Goal: Transaction & Acquisition: Purchase product/service

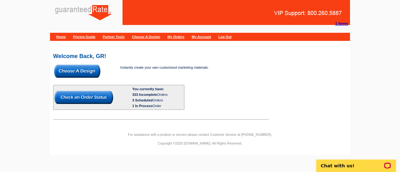
click at [77, 69] on img at bounding box center [77, 71] width 46 height 13
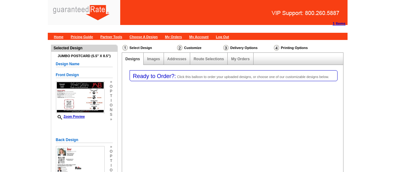
select select "1"
select select "2"
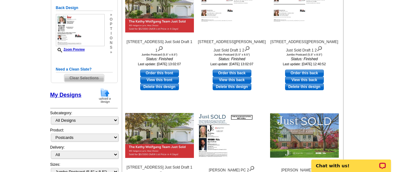
scroll to position [152, 0]
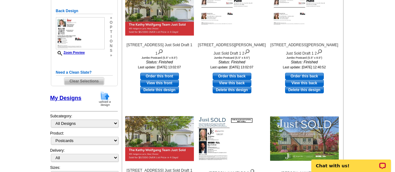
click at [87, 81] on span "Clear Selections" at bounding box center [84, 80] width 40 height 7
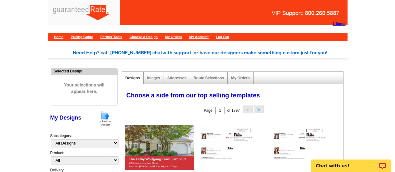
click at [108, 116] on img at bounding box center [105, 119] width 16 height 16
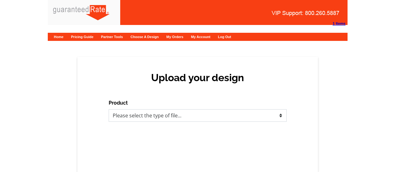
click at [169, 117] on select "Please select the type of file... Postcards Calendars Business Cards Letters an…" at bounding box center [198, 115] width 178 height 12
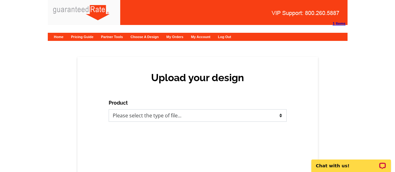
select select "1"
click at [109, 109] on select "Please select the type of file... Postcards Calendars Business Cards Letters an…" at bounding box center [198, 115] width 178 height 12
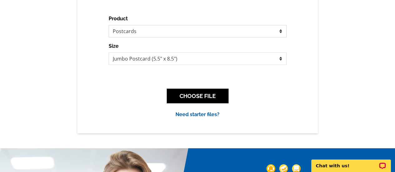
scroll to position [86, 0]
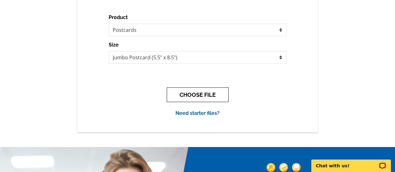
click at [202, 93] on button "CHOOSE FILE" at bounding box center [198, 94] width 62 height 15
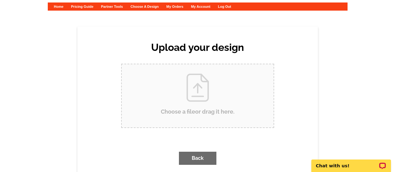
scroll to position [0, 0]
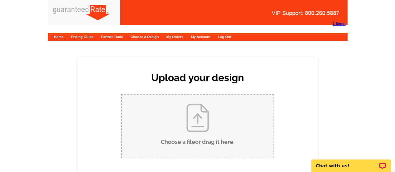
click at [195, 117] on input "Choose a file or drag it here ." at bounding box center [198, 126] width 152 height 63
type input "C:\fakepath\Just Sold - 8 Amherst Pl v2.pdf"
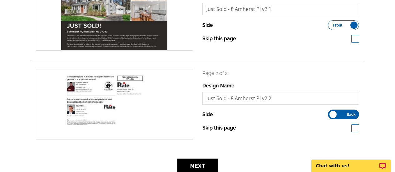
scroll to position [184, 0]
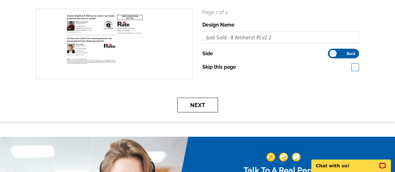
click at [197, 101] on button "Next" at bounding box center [197, 105] width 41 height 15
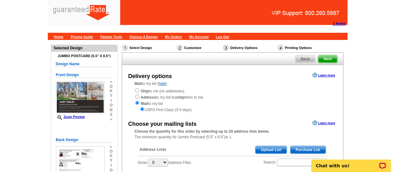
click at [304, 150] on span "Purchase List" at bounding box center [307, 149] width 35 height 7
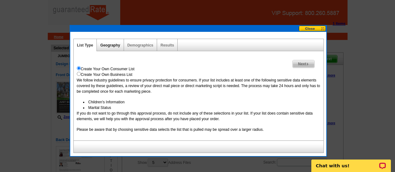
click at [109, 47] on link "Geography" at bounding box center [110, 45] width 20 height 4
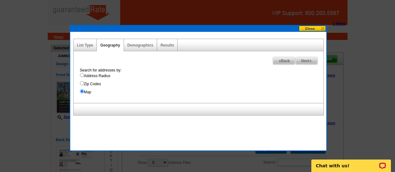
click at [314, 57] on div "Next Back Search for addresses by: Address Radius Zip Codes Map Enter an addres…" at bounding box center [198, 77] width 250 height 52
click at [310, 60] on img at bounding box center [311, 61] width 3 height 3
select select
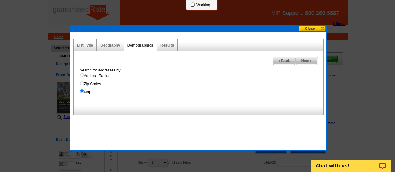
select select
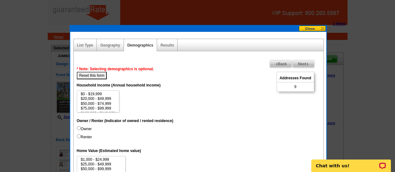
click at [308, 64] on img at bounding box center [307, 64] width 3 height 3
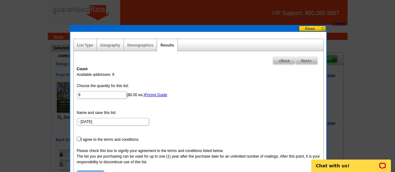
click at [77, 139] on input "checkbox" at bounding box center [79, 139] width 4 height 4
checkbox input "true"
click at [302, 63] on span "Next" at bounding box center [307, 60] width 22 height 7
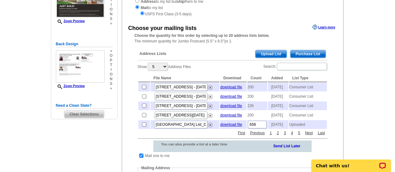
scroll to position [95, 0]
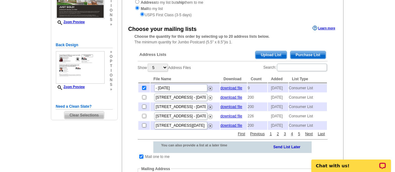
click at [304, 53] on span "Purchase List" at bounding box center [307, 54] width 35 height 7
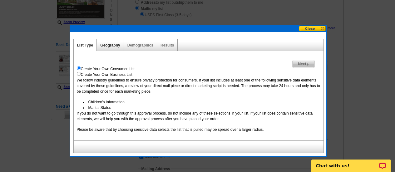
click at [109, 45] on link "Geography" at bounding box center [110, 45] width 20 height 4
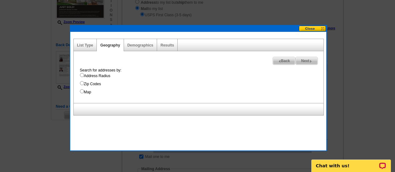
click at [82, 76] on input "Address Radius" at bounding box center [82, 75] width 4 height 4
radio input "true"
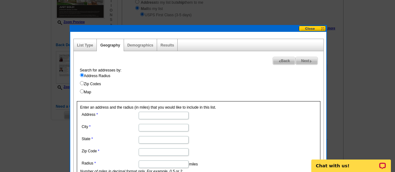
click at [154, 115] on input "Address" at bounding box center [164, 115] width 50 height 7
type input "8"
click at [156, 128] on input "City" at bounding box center [164, 127] width 50 height 7
paste input "Amherst Pl, [GEOGRAPHIC_DATA], [GEOGRAPHIC_DATA]"
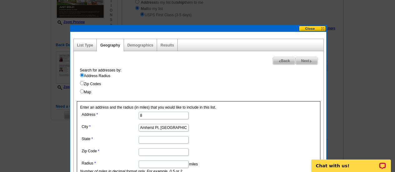
drag, startPoint x: 161, startPoint y: 127, endPoint x: 112, endPoint y: 131, distance: 49.5
click at [112, 131] on dd "Amherst Pl, [GEOGRAPHIC_DATA], [GEOGRAPHIC_DATA]" at bounding box center [163, 127] width 166 height 10
type input "[GEOGRAPHIC_DATA], [GEOGRAPHIC_DATA]"
click at [154, 115] on input "8" at bounding box center [164, 115] width 50 height 7
paste input "Amherst Pl,"
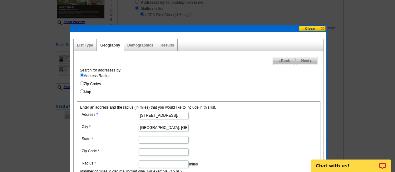
type input "[STREET_ADDRESS],"
drag, startPoint x: 176, startPoint y: 129, endPoint x: 155, endPoint y: 130, distance: 21.3
click at [155, 130] on input "[GEOGRAPHIC_DATA], [GEOGRAPHIC_DATA]" at bounding box center [164, 127] width 50 height 7
type input "Montclair"
click at [150, 141] on input "State" at bounding box center [164, 139] width 50 height 7
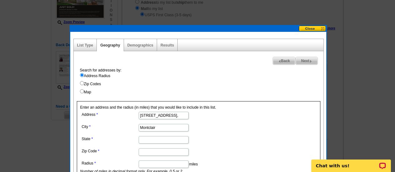
type input "NJ"
click at [158, 149] on input "Zip Code" at bounding box center [164, 151] width 50 height 7
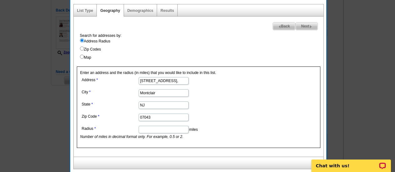
scroll to position [145, 0]
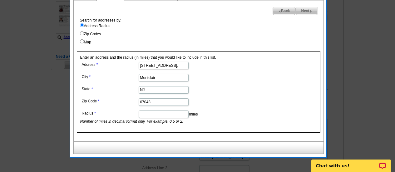
type input "07043"
click at [157, 117] on input "Radius" at bounding box center [164, 114] width 50 height 7
type input "1"
click at [312, 11] on img at bounding box center [311, 11] width 3 height 3
select select
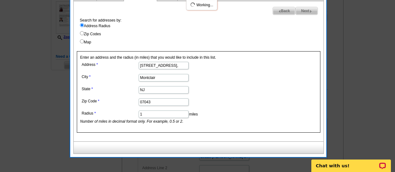
select select
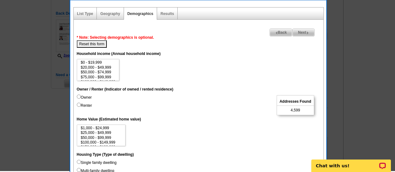
scroll to position [125, 0]
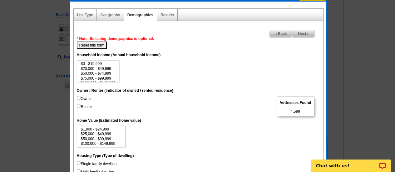
click at [309, 32] on span "Next" at bounding box center [304, 33] width 22 height 7
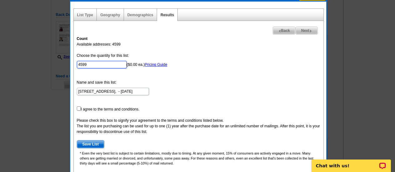
drag, startPoint x: 108, startPoint y: 63, endPoint x: 17, endPoint y: 65, distance: 91.8
click at [17, 65] on body "1 Items Home Pricing Guide Partner Tools Choose A Design My Orders My Account L…" at bounding box center [197, 127] width 395 height 505
type input "91"
click at [79, 107] on input "checkbox" at bounding box center [79, 109] width 4 height 4
checkbox input "true"
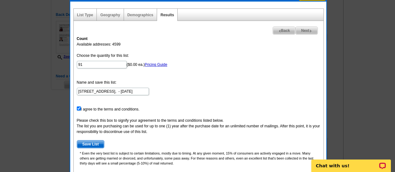
click at [310, 29] on span "Next" at bounding box center [307, 30] width 22 height 7
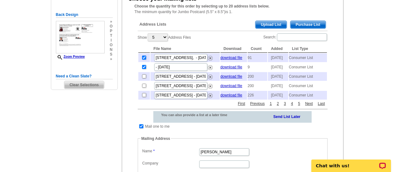
click at [141, 130] on td at bounding box center [141, 126] width 6 height 6
click at [142, 128] on input "checkbox" at bounding box center [141, 126] width 4 height 4
checkbox input "false"
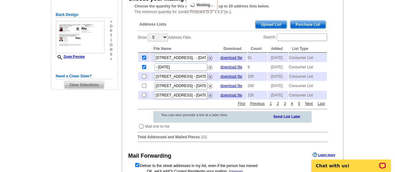
click at [347, 107] on div "Need Help? call 800-260-5887, chat with support, or have our designers make som…" at bounding box center [198, 73] width 300 height 316
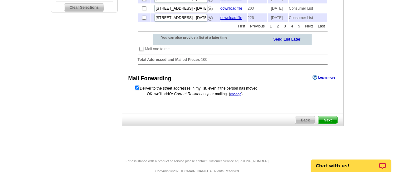
scroll to position [204, 0]
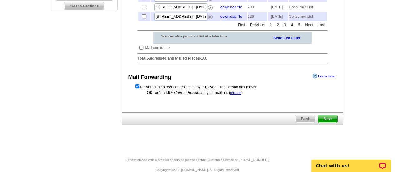
click at [328, 123] on span "Next" at bounding box center [327, 118] width 19 height 7
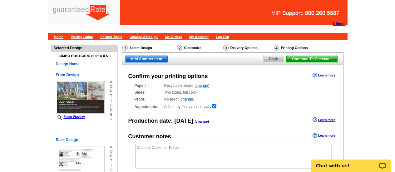
click at [310, 55] on span "Continue To Checkout" at bounding box center [312, 58] width 50 height 7
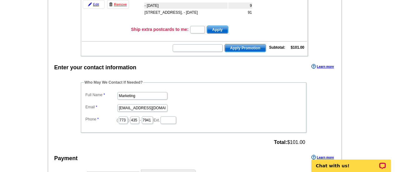
scroll to position [133, 0]
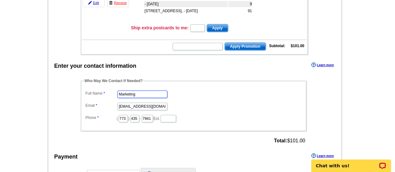
drag, startPoint x: 148, startPoint y: 92, endPoint x: 82, endPoint y: 85, distance: 66.9
click at [82, 85] on fieldset "Who May We Contact If Needed? Full Name Marketing Email marketing@guaranteedrat…" at bounding box center [194, 104] width 226 height 53
type input "[PERSON_NAME]"
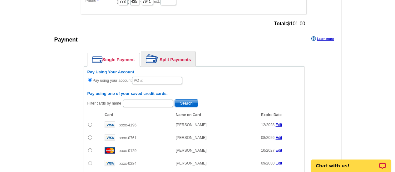
scroll to position [251, 0]
type input "[PERSON_NAME][EMAIL_ADDRESS][PERSON_NAME][DOMAIN_NAME]"
click at [175, 62] on link "Split Payments" at bounding box center [168, 58] width 54 height 15
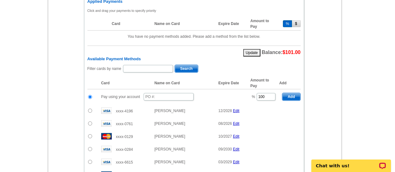
scroll to position [346, 0]
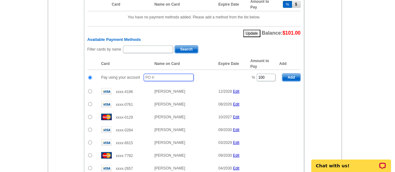
click at [171, 78] on input "text" at bounding box center [169, 77] width 50 height 7
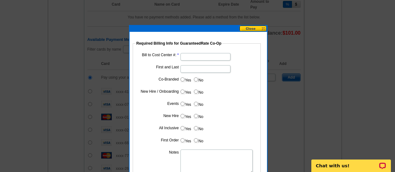
type input "10102025_343_jmb"
click at [189, 58] on input "Bill to Cost Center #:" at bounding box center [206, 56] width 50 height 7
type input "1857"
click at [202, 69] on input "First and Last" at bounding box center [206, 68] width 50 height 7
type input "Jon Lamkin"
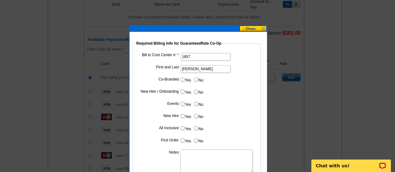
click at [181, 80] on input "Yes" at bounding box center [183, 79] width 4 height 4
radio input "true"
click at [187, 97] on input "Cost paid by cobrand" at bounding box center [206, 93] width 50 height 7
type input "50%"
click at [198, 105] on label "No" at bounding box center [198, 103] width 10 height 7
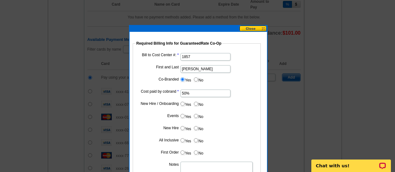
click at [198, 105] on input "No" at bounding box center [196, 104] width 4 height 4
radio input "true"
click at [200, 117] on label "No" at bounding box center [198, 115] width 10 height 7
click at [198, 117] on input "No" at bounding box center [196, 116] width 4 height 4
radio input "true"
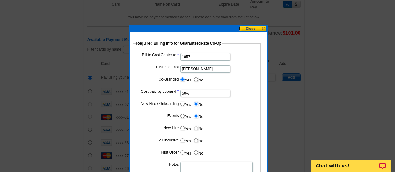
click at [194, 129] on input "No" at bounding box center [196, 128] width 4 height 4
radio input "true"
click at [196, 140] on input "No" at bounding box center [196, 140] width 4 height 4
radio input "true"
click at [197, 151] on input "No" at bounding box center [196, 153] width 4 height 4
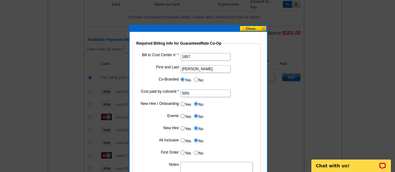
radio input "true"
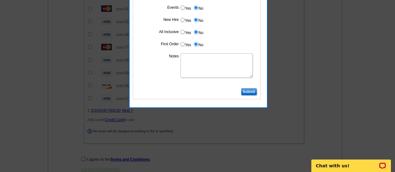
scroll to position [457, 0]
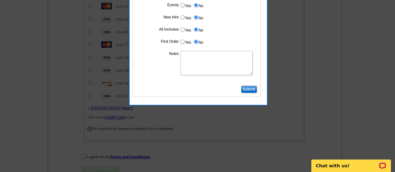
click at [251, 91] on input "Submit" at bounding box center [249, 89] width 16 height 7
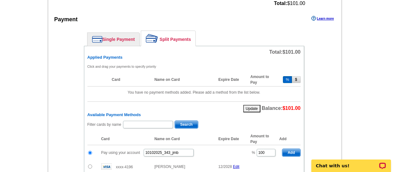
scroll to position [309, 0]
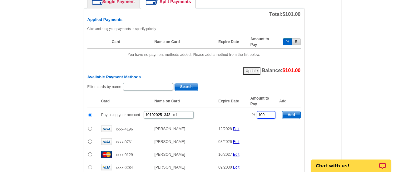
drag, startPoint x: 271, startPoint y: 113, endPoint x: 236, endPoint y: 114, distance: 35.3
click at [236, 114] on tr "Pay using your account 10102025_343_jmb % 100 Add" at bounding box center [193, 114] width 213 height 15
click at [307, 152] on html "Chat with us!" at bounding box center [351, 162] width 88 height 20
click at [290, 117] on span "Add" at bounding box center [291, 114] width 18 height 7
type input "100"
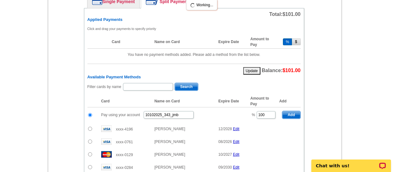
radio input "false"
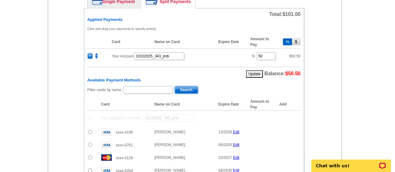
click at [89, 145] on input "radio" at bounding box center [90, 145] width 4 height 4
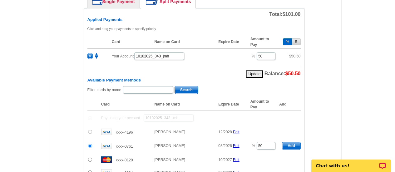
click at [291, 146] on span "Add" at bounding box center [291, 145] width 18 height 7
radio input "false"
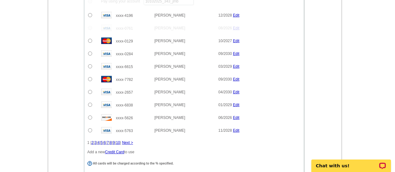
scroll to position [543, 0]
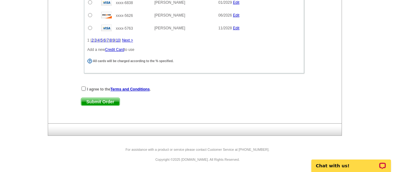
drag, startPoint x: 396, startPoint y: 107, endPoint x: 85, endPoint y: 6, distance: 327.4
click at [84, 88] on input "checkbox" at bounding box center [84, 89] width 4 height 4
checkbox input "true"
click at [104, 101] on span "Submit Order" at bounding box center [100, 101] width 38 height 7
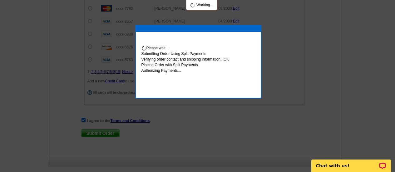
scroll to position [574, 0]
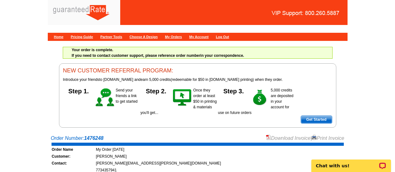
click at [278, 139] on link "Download Invoice" at bounding box center [288, 138] width 44 height 5
